Goal: Find specific page/section

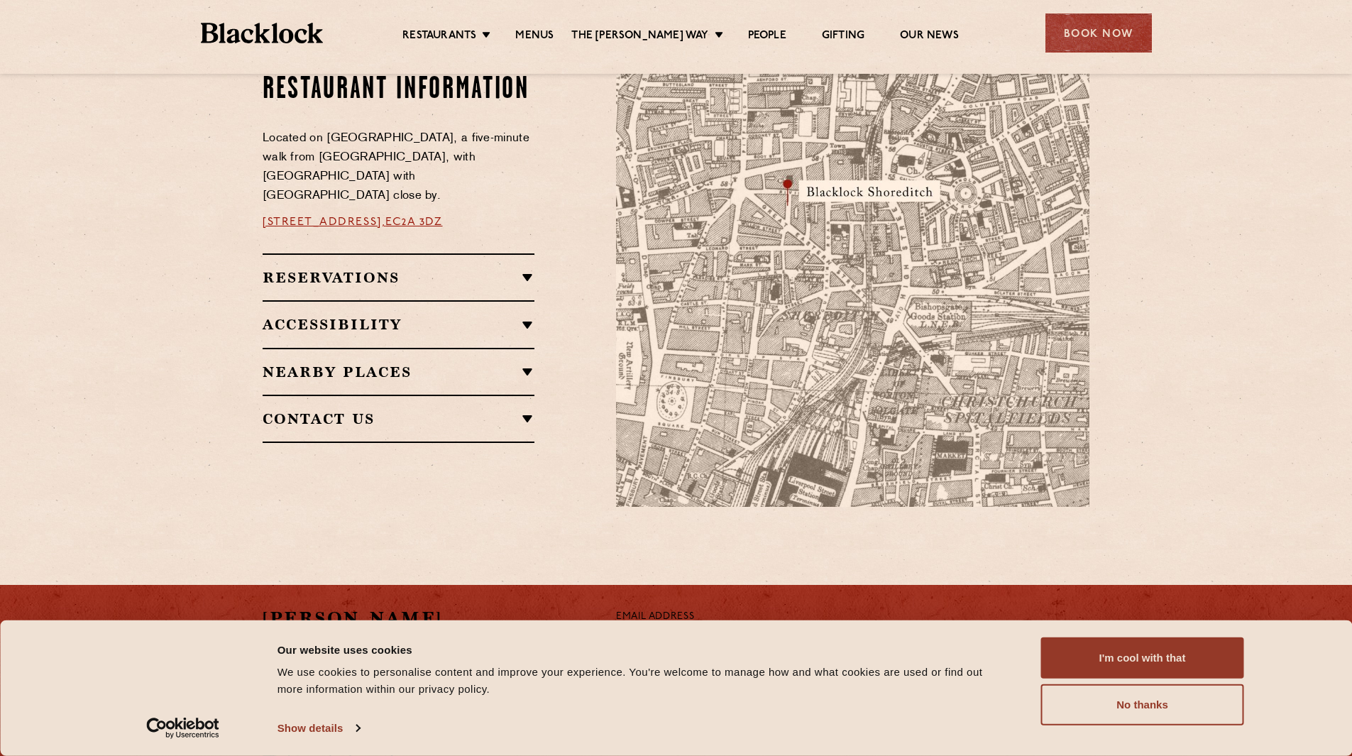
scroll to position [852, 0]
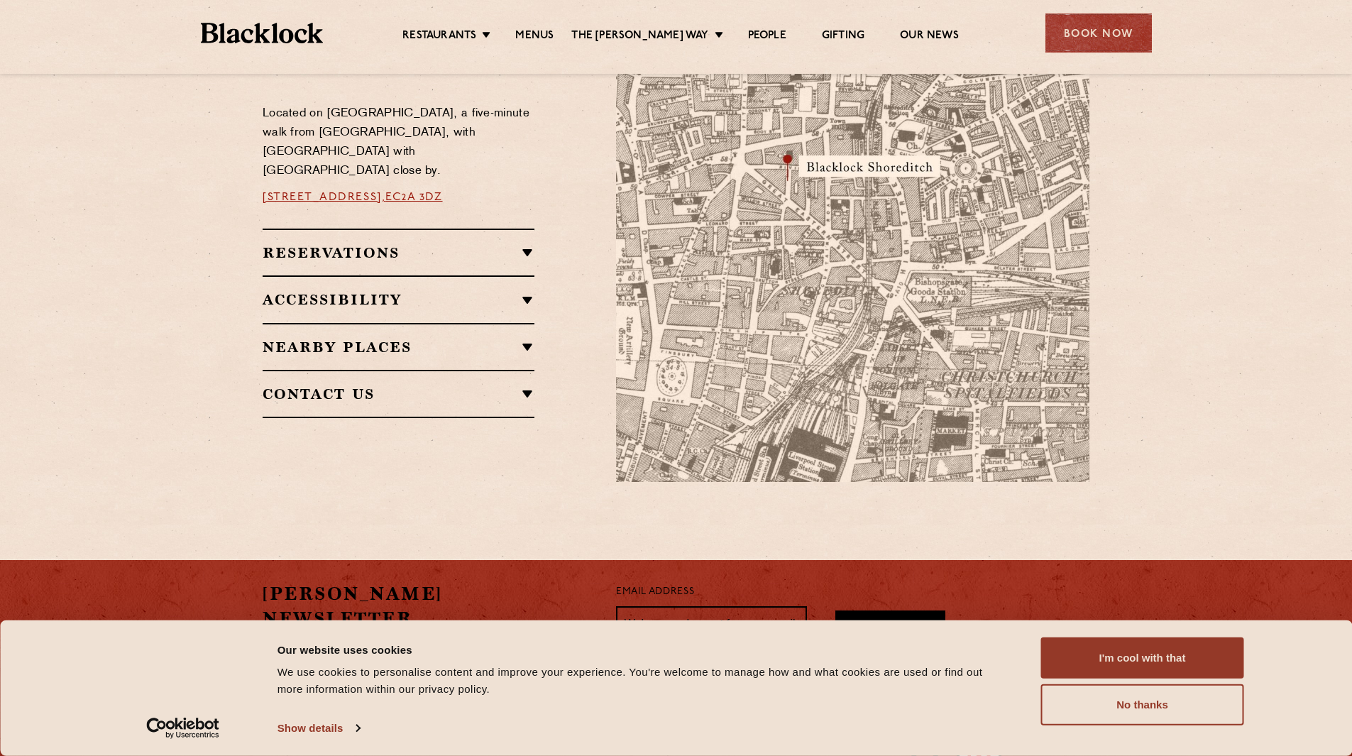
click at [528, 340] on h2 "Nearby Places" at bounding box center [399, 347] width 272 height 17
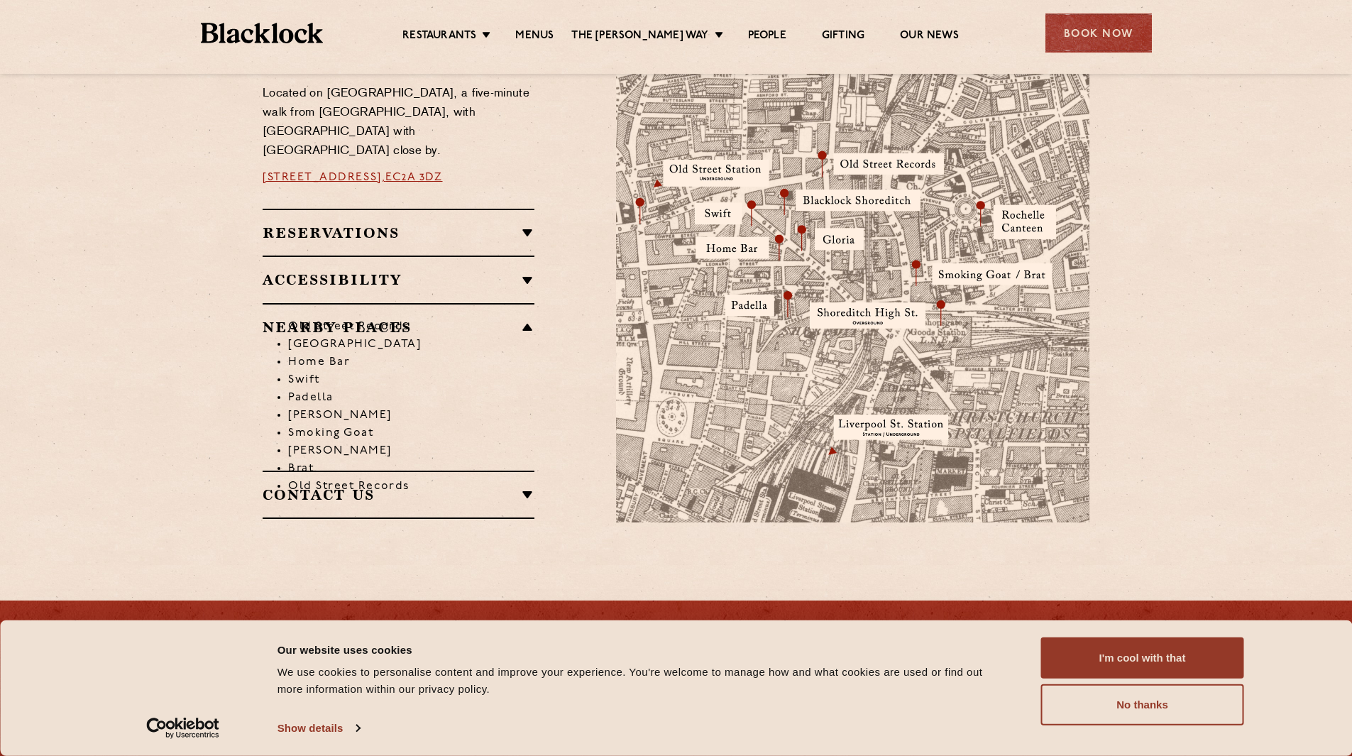
scroll to position [781, 0]
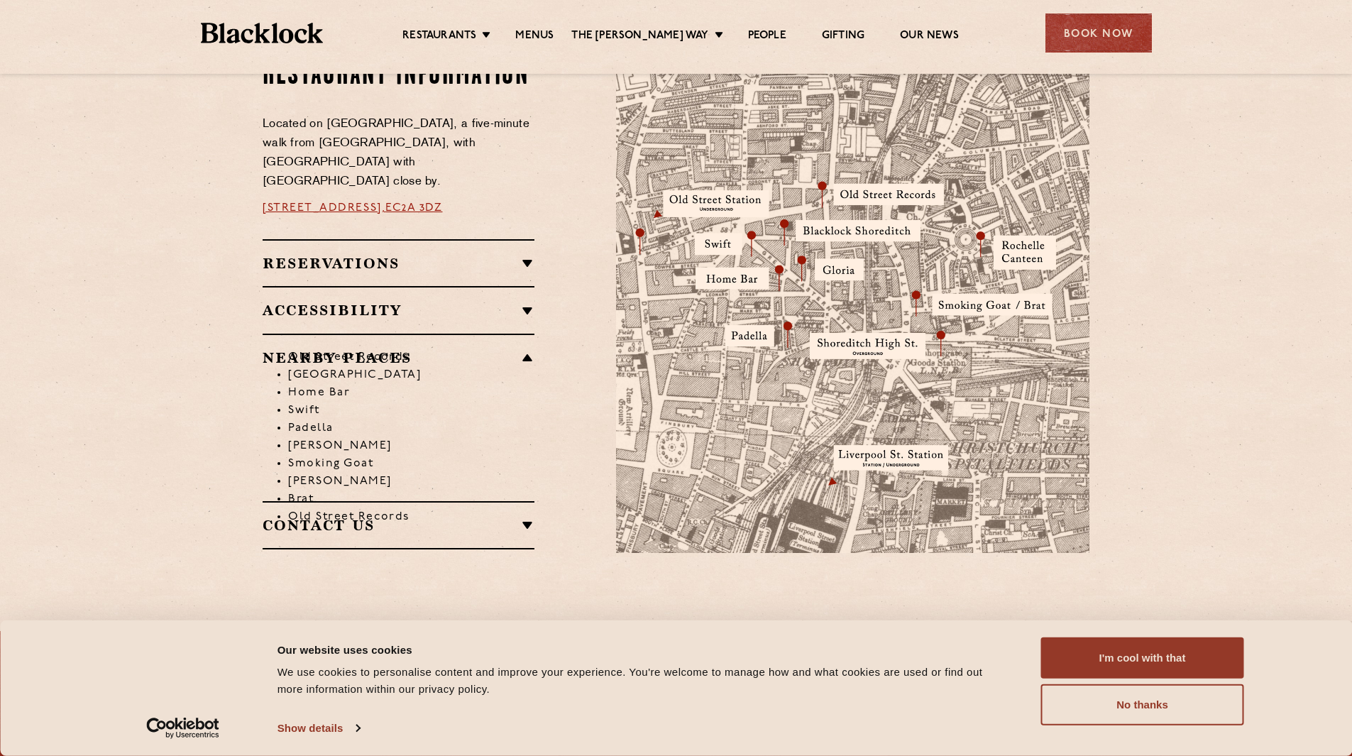
click at [412, 366] on li "[GEOGRAPHIC_DATA]" at bounding box center [411, 375] width 246 height 18
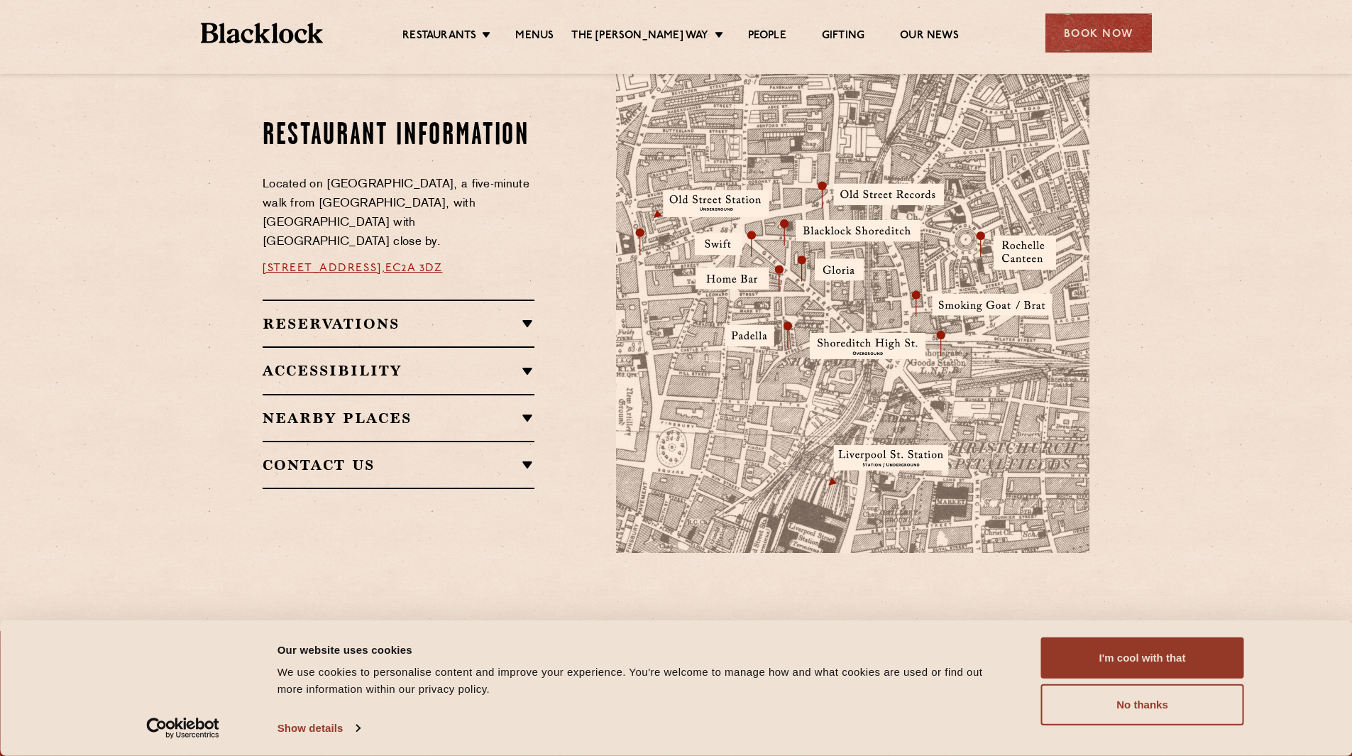
click at [378, 412] on h2 "Nearby Places" at bounding box center [399, 418] width 272 height 17
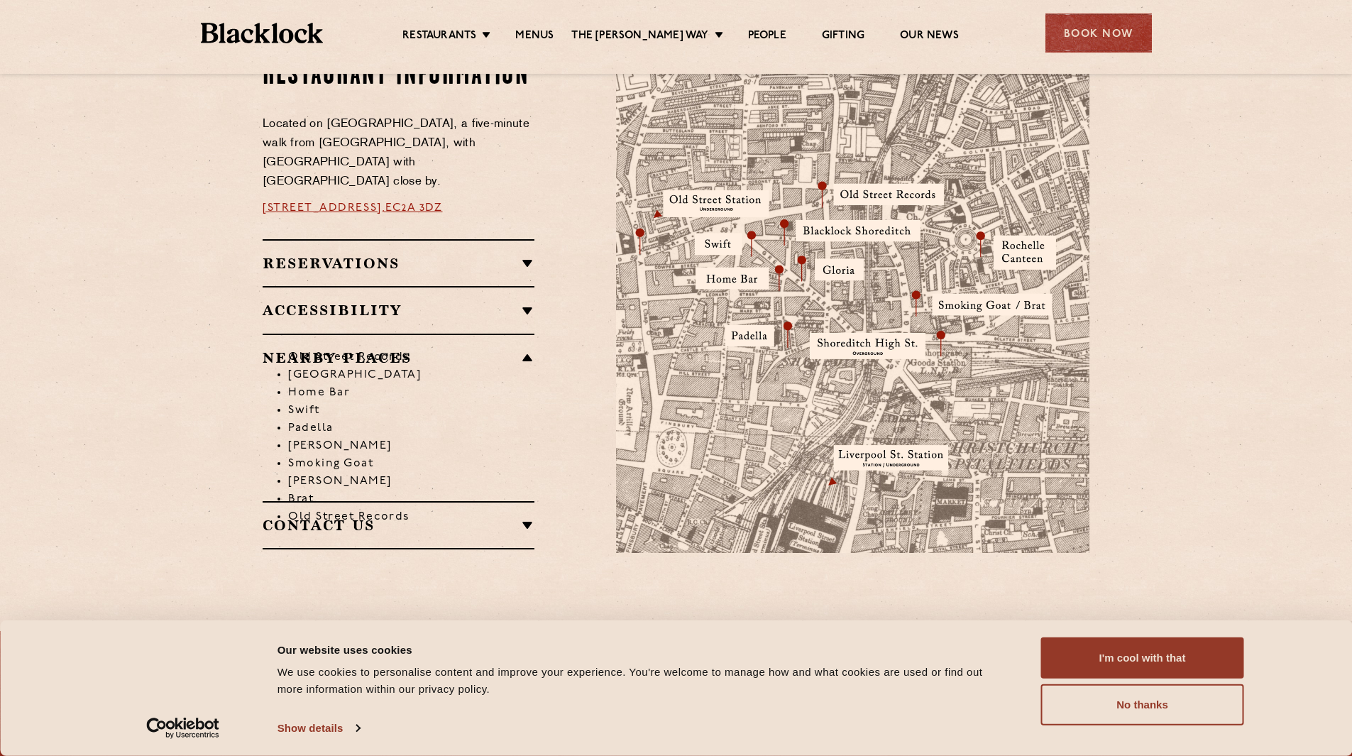
click at [310, 437] on li "[PERSON_NAME]" at bounding box center [411, 446] width 246 height 18
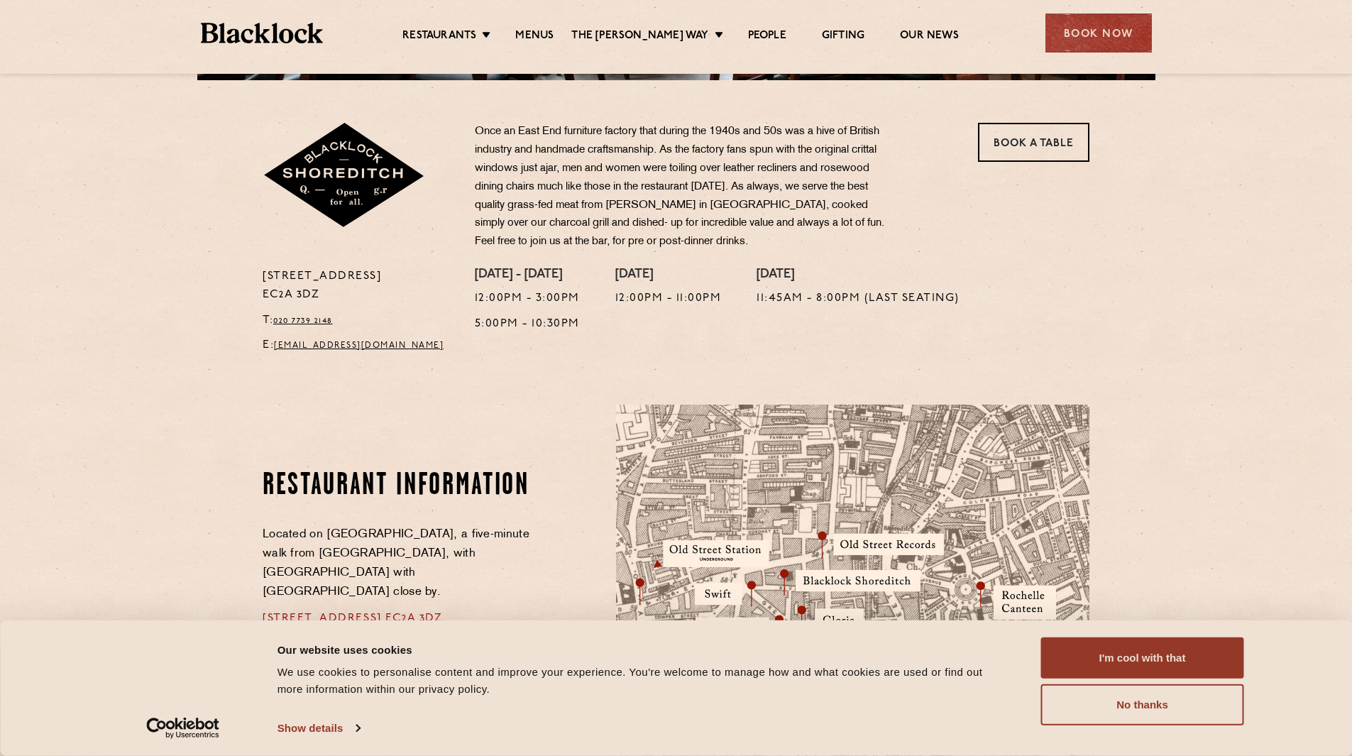
scroll to position [426, 0]
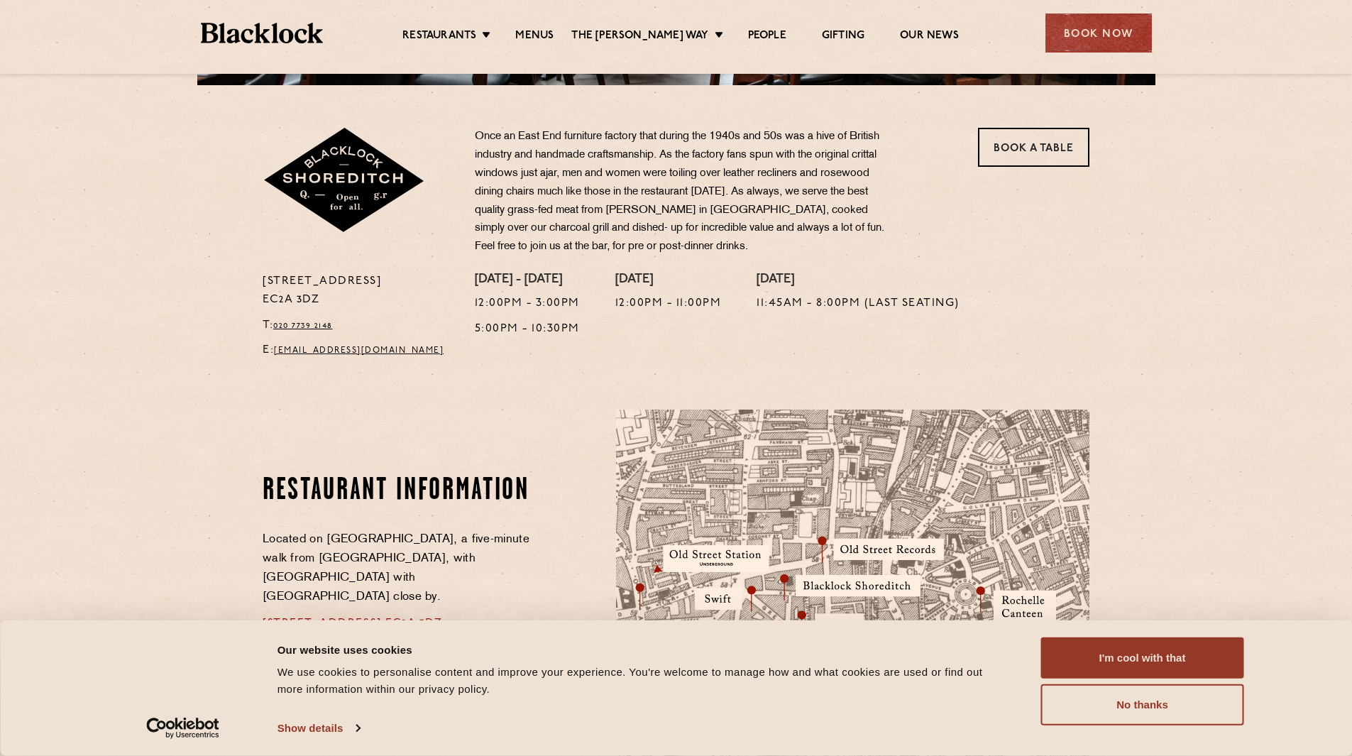
click at [549, 24] on ul "Restaurants Soho City Shoreditch Covent Garden Canary Wharf Manchester Birmingh…" at bounding box center [680, 33] width 715 height 23
click at [549, 33] on link "Menus" at bounding box center [534, 37] width 38 height 16
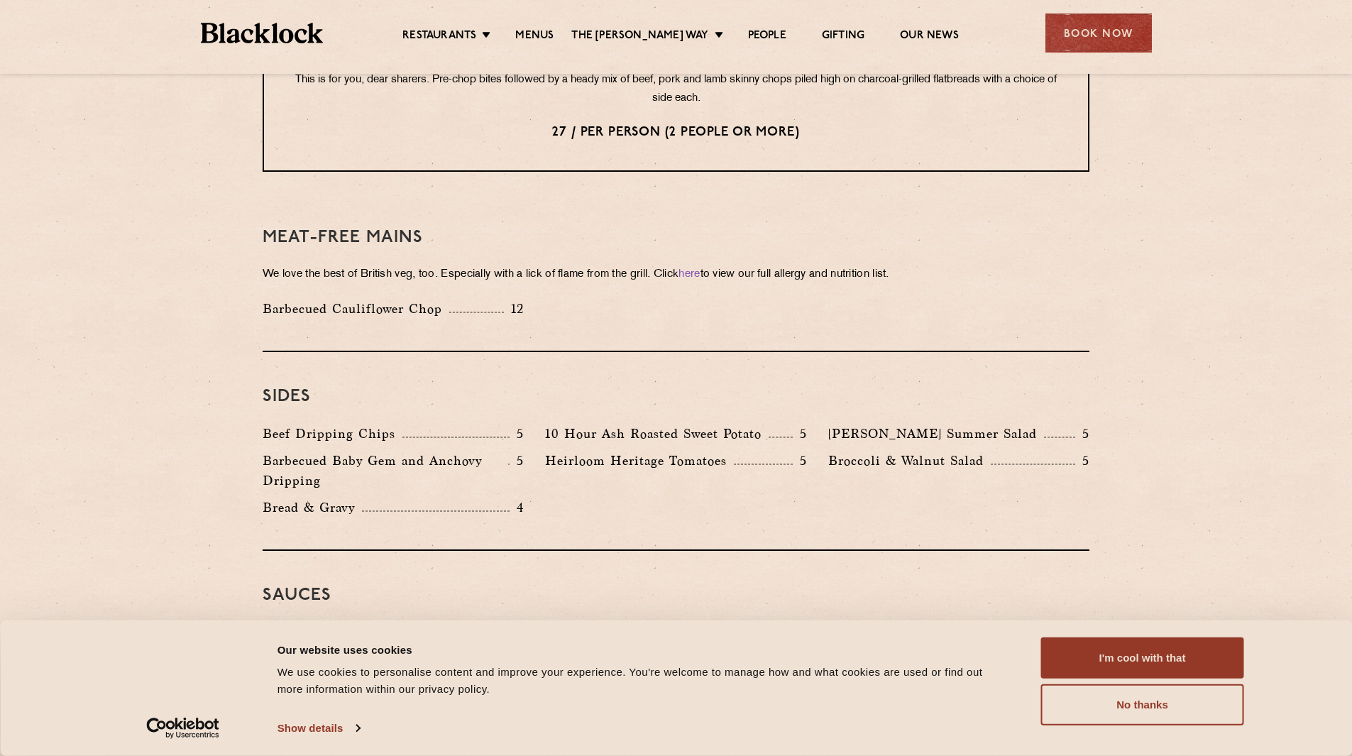
scroll to position [1846, 0]
